Goal: Subscribe to service/newsletter

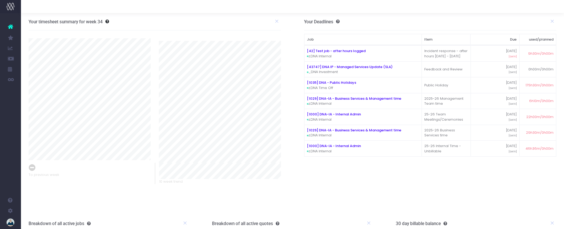
scroll to position [0, 0]
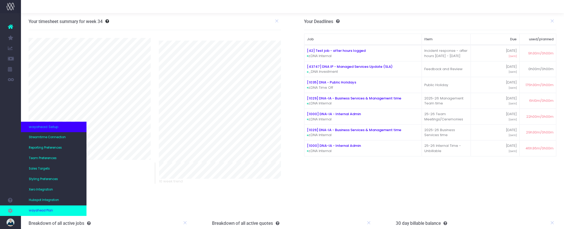
click at [42, 208] on span "wayahead Plan" at bounding box center [41, 210] width 24 height 5
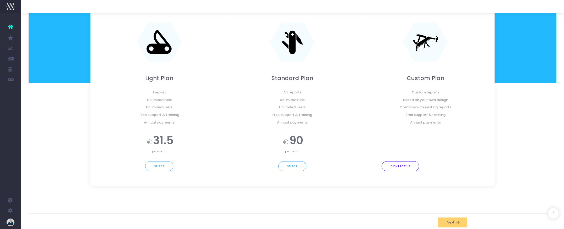
scroll to position [100, 0]
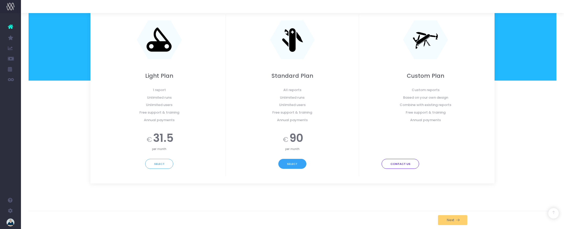
click at [292, 165] on button "Select" at bounding box center [292, 164] width 28 height 10
click at [456, 222] on icon at bounding box center [457, 220] width 4 height 4
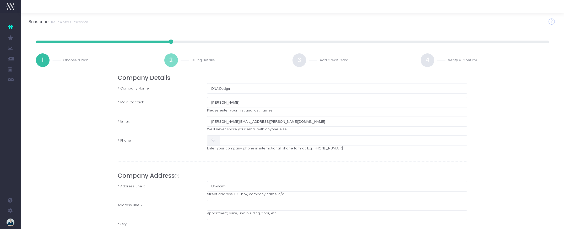
scroll to position [2, 0]
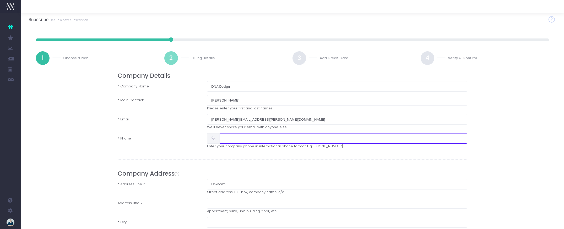
click at [279, 137] on input "text" at bounding box center [342, 138] width 247 height 10
type input "[PHONE_NUMBER]"
click at [353, 153] on div "Company Details * Company Name DNA Design * Main Contact: Tracey Fletcher Pleas…" at bounding box center [292, 170] width 357 height 197
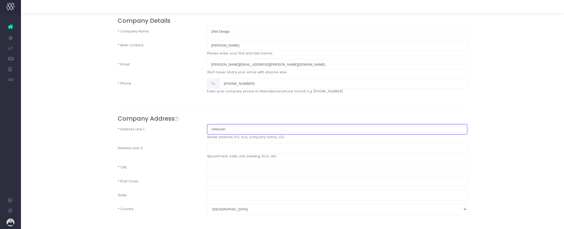
click at [235, 134] on div "Unknown Street address, P.O. box, company name, c/o" at bounding box center [337, 132] width 268 height 16
drag, startPoint x: 230, startPoint y: 129, endPoint x: 203, endPoint y: 128, distance: 26.5
click at [203, 128] on div "Unknown Street address, P.O. box, company name, c/o" at bounding box center [337, 132] width 268 height 16
type input "Level 2"
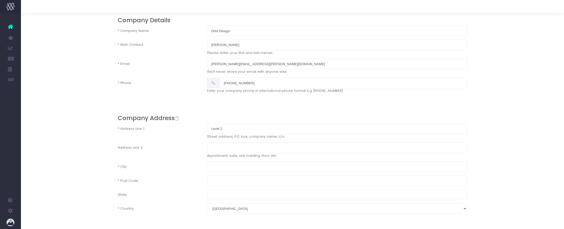
click at [182, 147] on label "Address Line 2:" at bounding box center [158, 150] width 89 height 16
click at [221, 146] on input "text" at bounding box center [337, 147] width 260 height 10
type input "[STREET_ADDRESS]"
drag, startPoint x: 167, startPoint y: 161, endPoint x: 170, endPoint y: 162, distance: 3.2
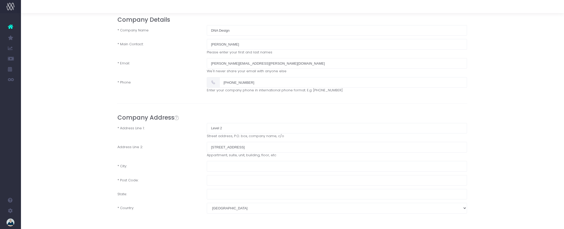
click at [168, 161] on label "* City:" at bounding box center [157, 166] width 89 height 10
click at [211, 167] on input "text" at bounding box center [337, 166] width 260 height 10
type input "[GEOGRAPHIC_DATA]"
drag, startPoint x: 184, startPoint y: 169, endPoint x: 199, endPoint y: 180, distance: 18.3
click at [185, 169] on label "* City:" at bounding box center [157, 166] width 89 height 10
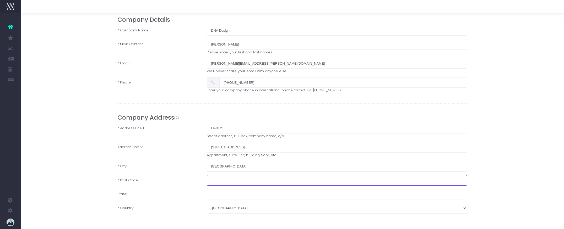
click at [213, 179] on input "text" at bounding box center [337, 180] width 260 height 10
type input "6011"
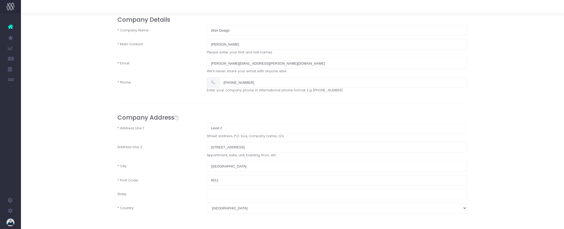
click at [149, 153] on label "Address Line 2:" at bounding box center [157, 150] width 89 height 16
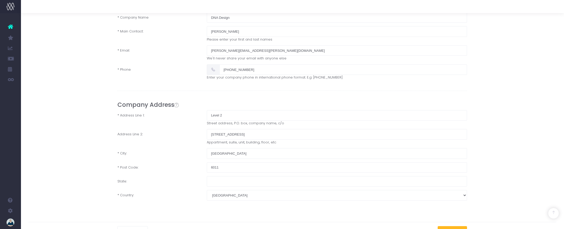
scroll to position [82, 0]
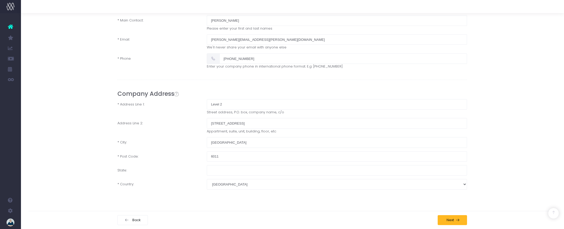
click at [460, 220] on button "Next" at bounding box center [451, 220] width 29 height 10
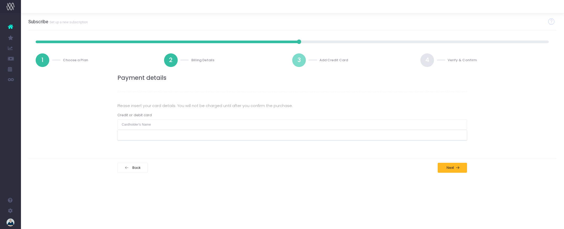
scroll to position [0, 0]
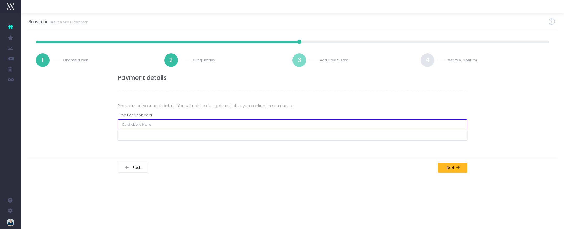
click at [146, 124] on input "text" at bounding box center [292, 124] width 349 height 10
type input "[PERSON_NAME]"
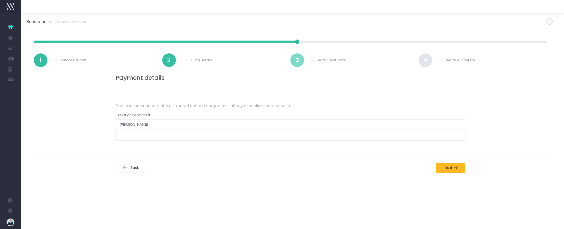
click at [52, 126] on div "Payment details Please insert your card details. You will not be charged until …" at bounding box center [291, 107] width 536 height 66
click at [72, 110] on div "Payment details Please insert your card details. You will not be charged until …" at bounding box center [291, 107] width 536 height 66
click at [441, 169] on button "Next" at bounding box center [450, 168] width 29 height 10
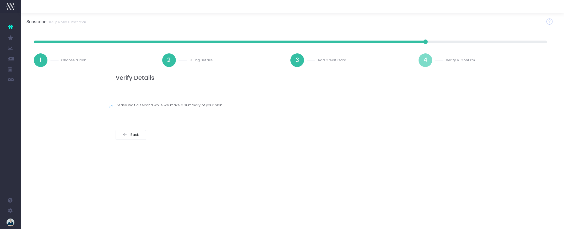
scroll to position [0, 1]
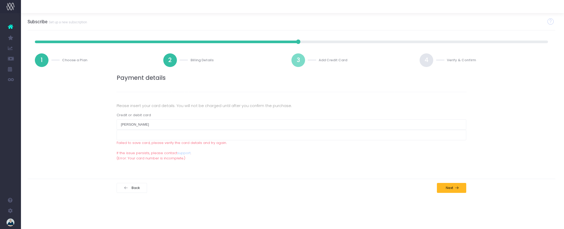
click at [508, 118] on div "Payment details Please insert your card details. You will not be charged until …" at bounding box center [292, 117] width 536 height 86
click at [450, 189] on span "Next" at bounding box center [448, 188] width 9 height 4
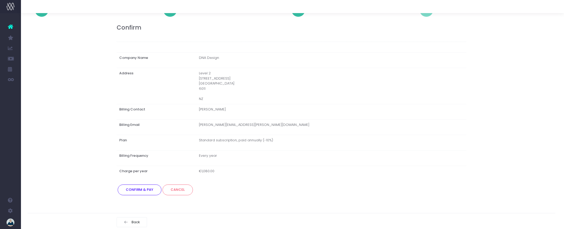
scroll to position [52, 1]
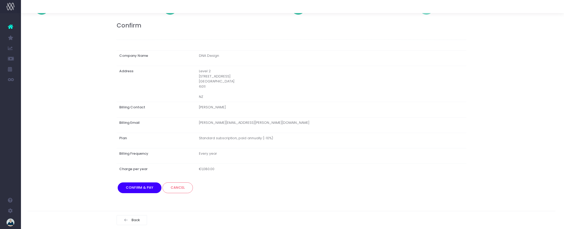
click at [147, 189] on button "Confirm & Pay" at bounding box center [140, 188] width 44 height 10
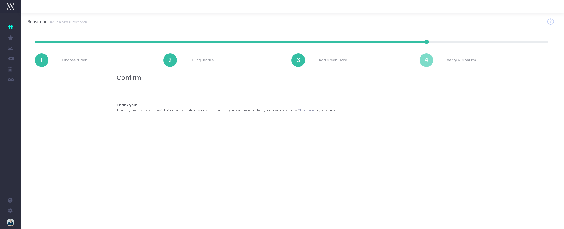
click at [303, 110] on link "Click here" at bounding box center [305, 110] width 17 height 5
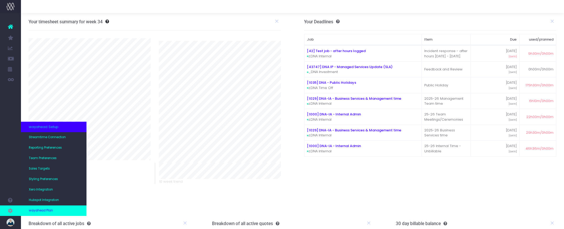
click at [43, 208] on span "wayahead Plan" at bounding box center [41, 210] width 24 height 5
